Goal: Information Seeking & Learning: Learn about a topic

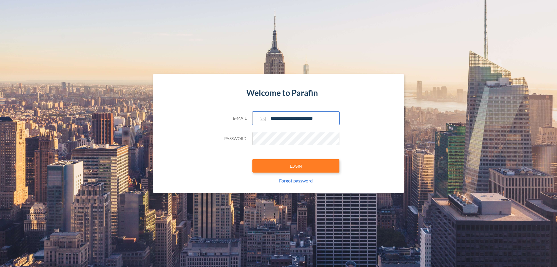
type input "**********"
click at [296, 166] on button "LOGIN" at bounding box center [295, 165] width 87 height 13
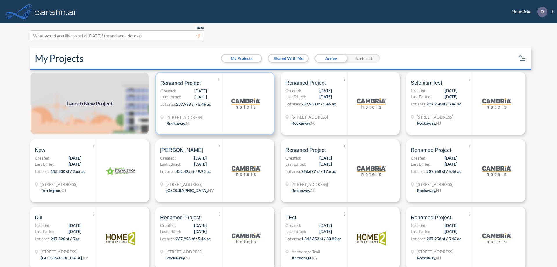
scroll to position [1, 0]
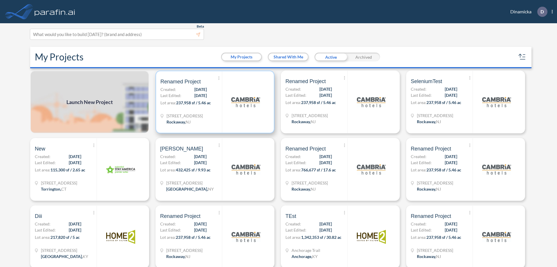
click at [214, 102] on p "Lot area: 237,958 sf / 5.46 ac" at bounding box center [191, 104] width 62 height 8
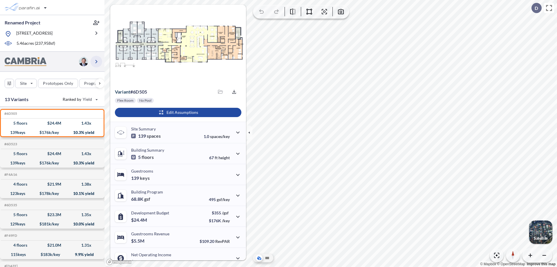
click at [96, 61] on icon "button" at bounding box center [96, 61] width 7 height 7
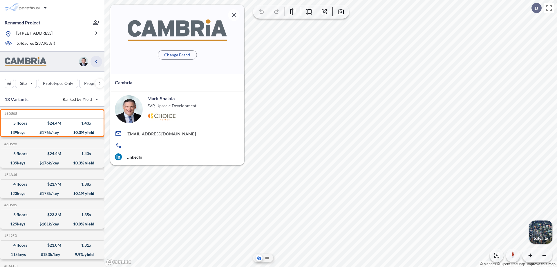
click at [96, 61] on icon "button" at bounding box center [96, 61] width 7 height 7
